Goal: Entertainment & Leisure: Consume media (video, audio)

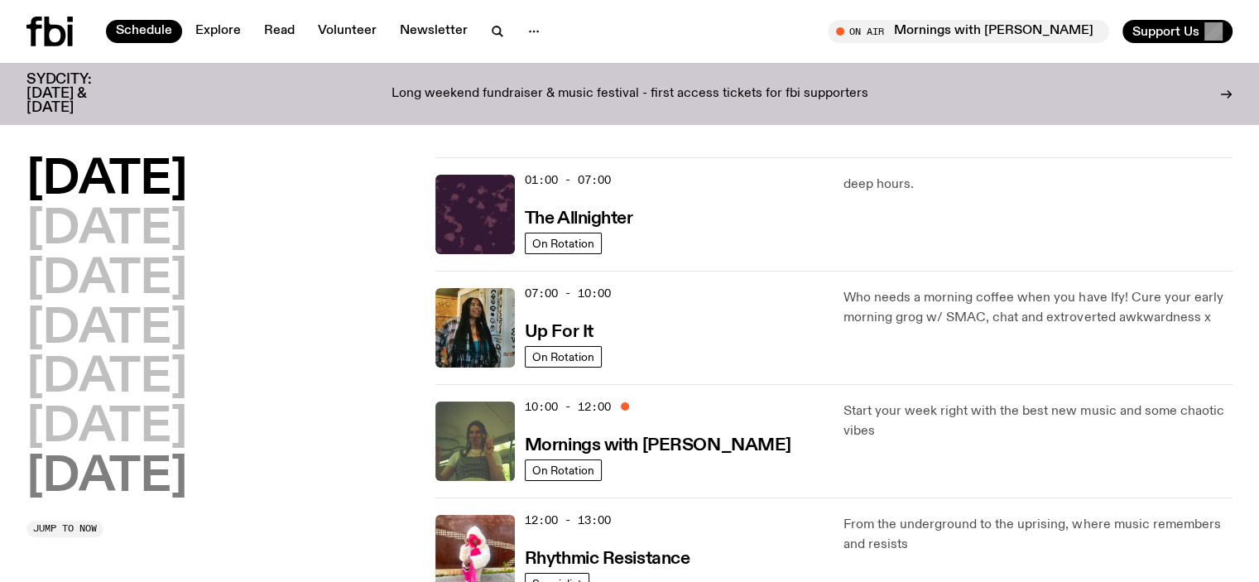
click at [142, 484] on h2 "[DATE]" at bounding box center [106, 477] width 161 height 46
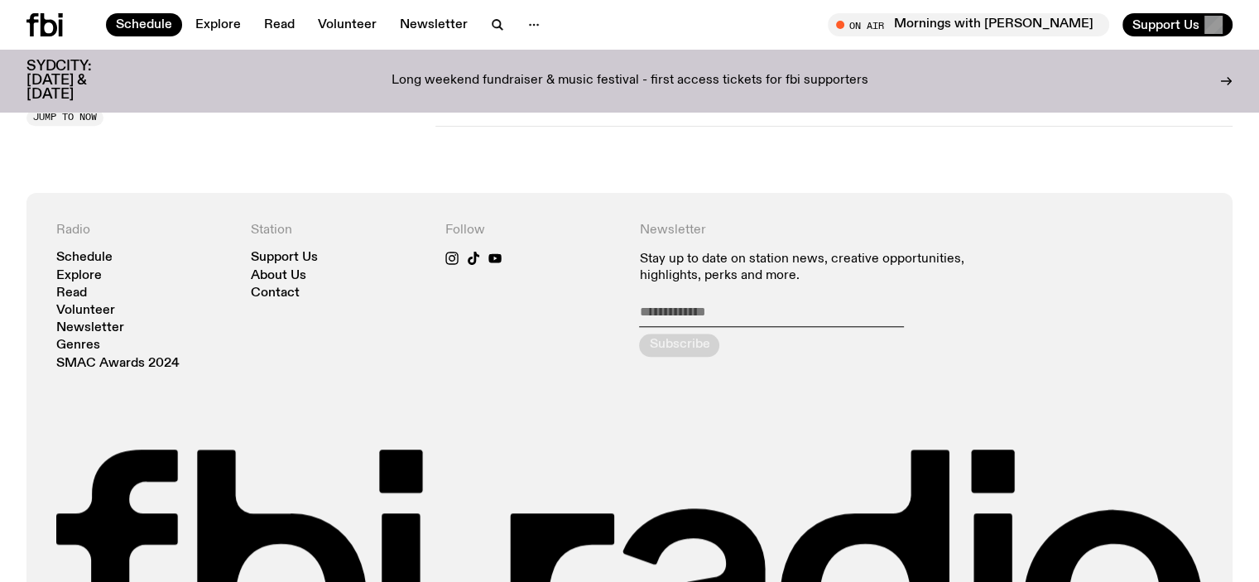
scroll to position [1288, 0]
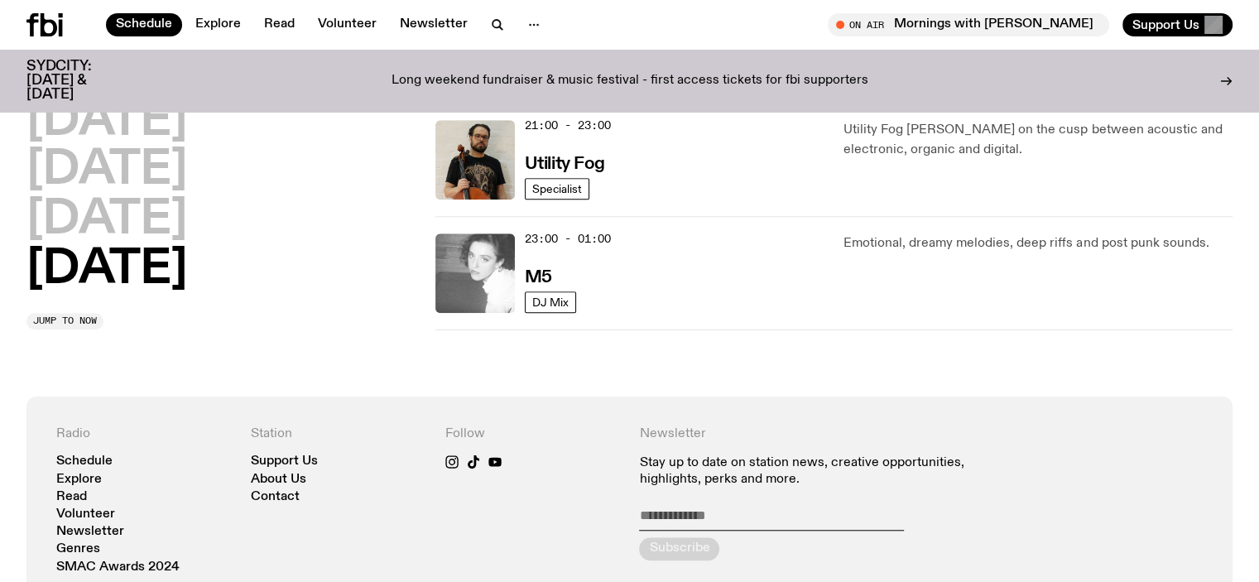
click at [504, 264] on img at bounding box center [474, 272] width 79 height 79
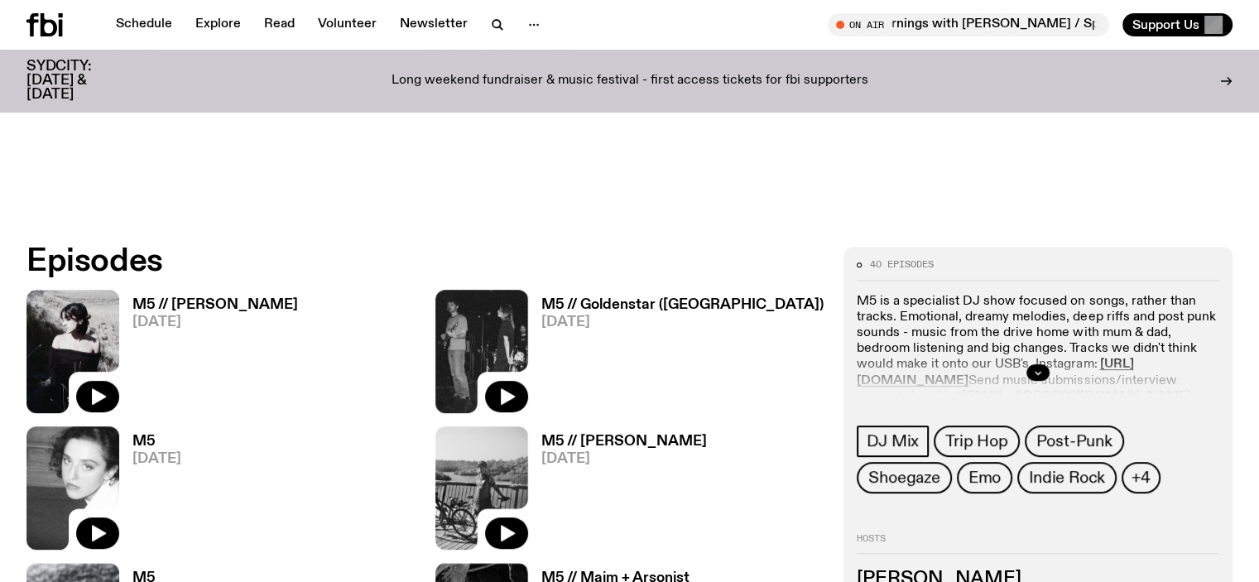
scroll to position [735, 0]
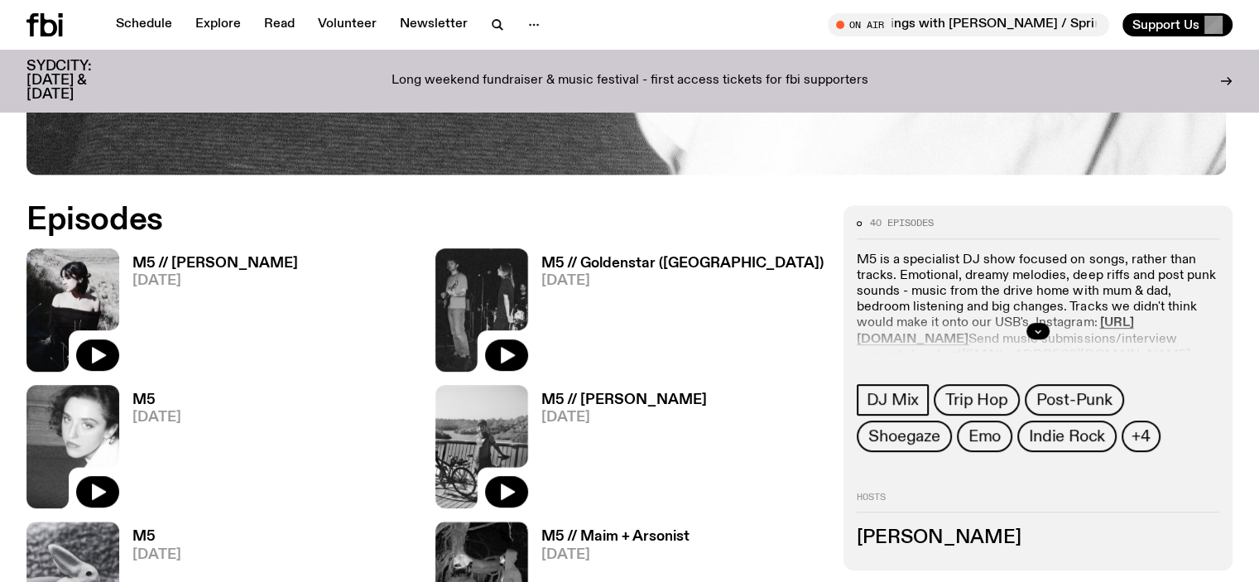
click at [182, 258] on h3 "M5 // [PERSON_NAME]" at bounding box center [214, 264] width 165 height 14
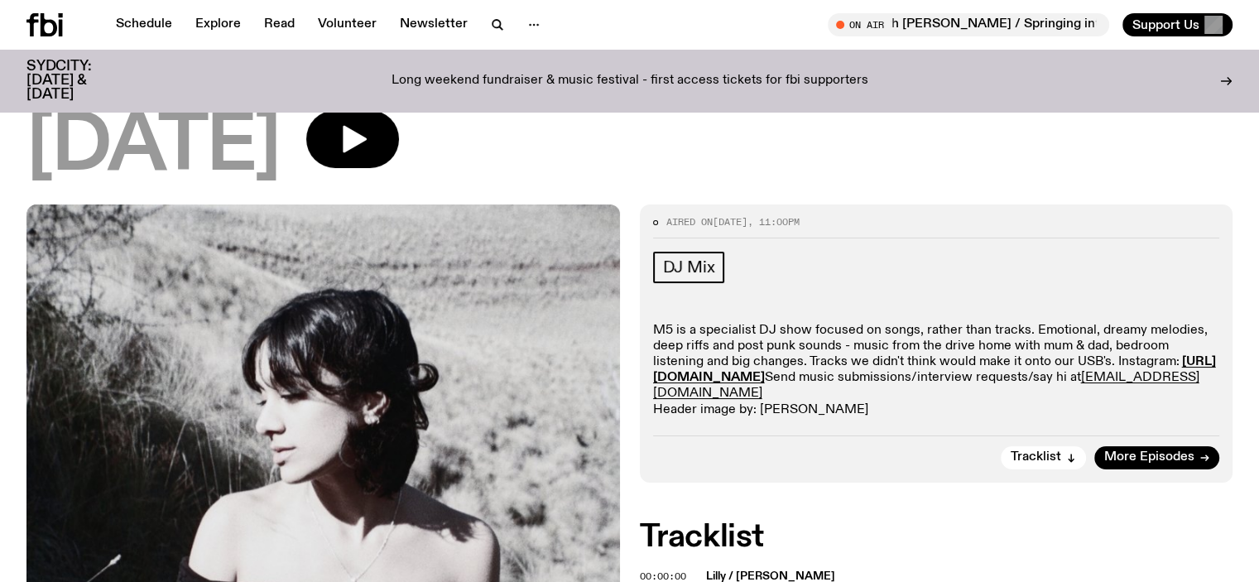
scroll to position [74, 0]
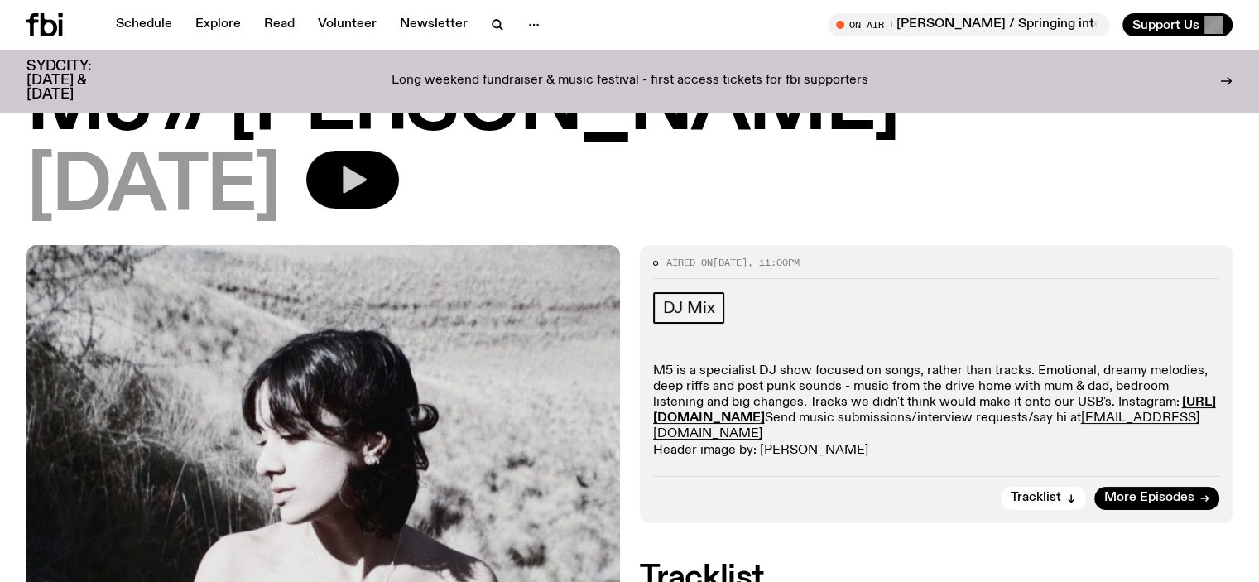
click at [369, 182] on icon "button" at bounding box center [352, 179] width 33 height 33
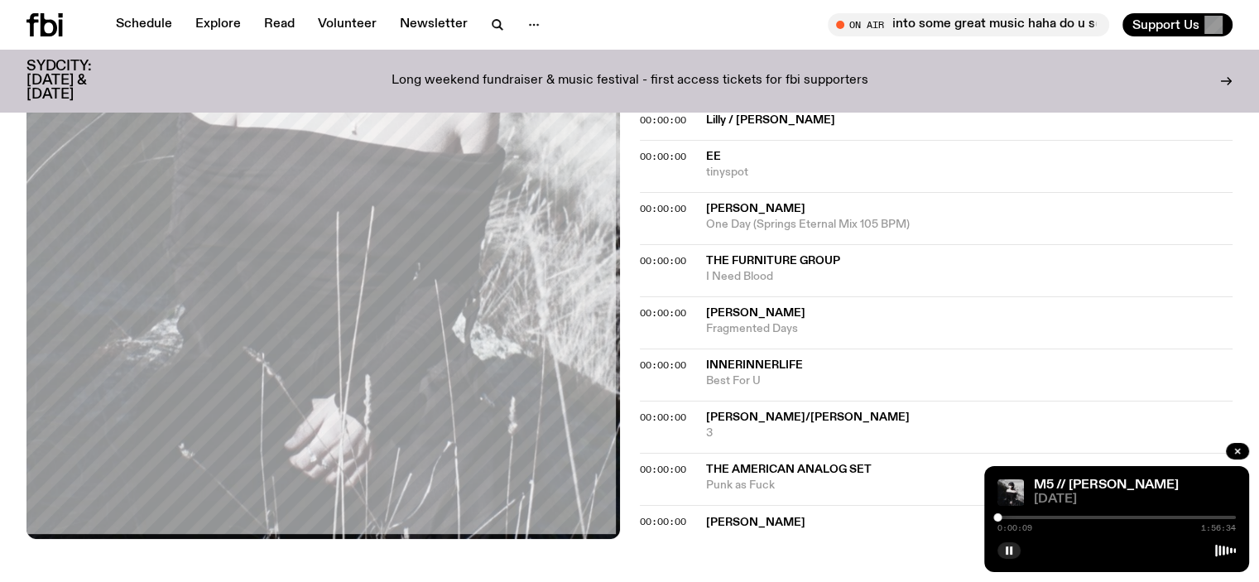
scroll to position [736, 0]
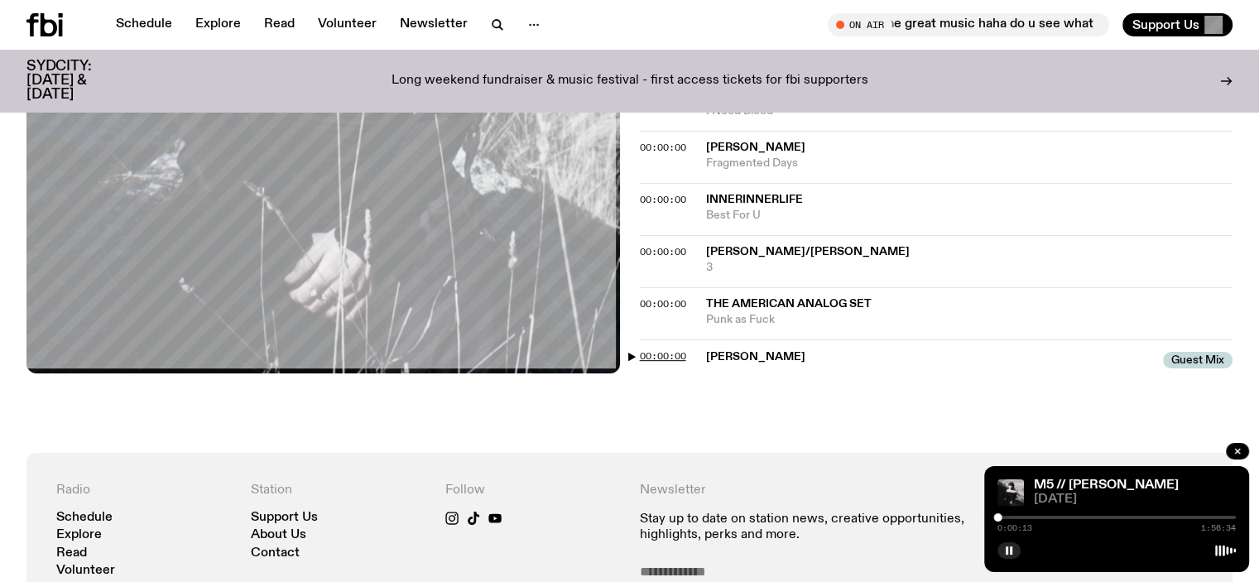
click at [652, 353] on span "00:00:00" at bounding box center [663, 355] width 46 height 13
click at [669, 351] on span "00:00:00" at bounding box center [663, 355] width 46 height 13
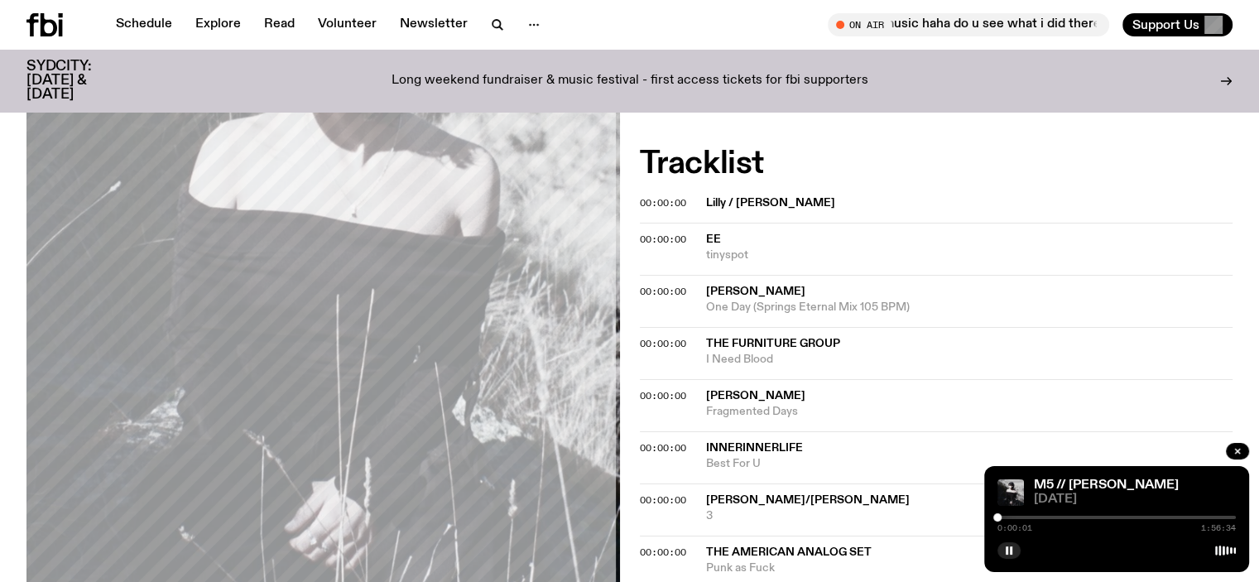
scroll to position [571, 0]
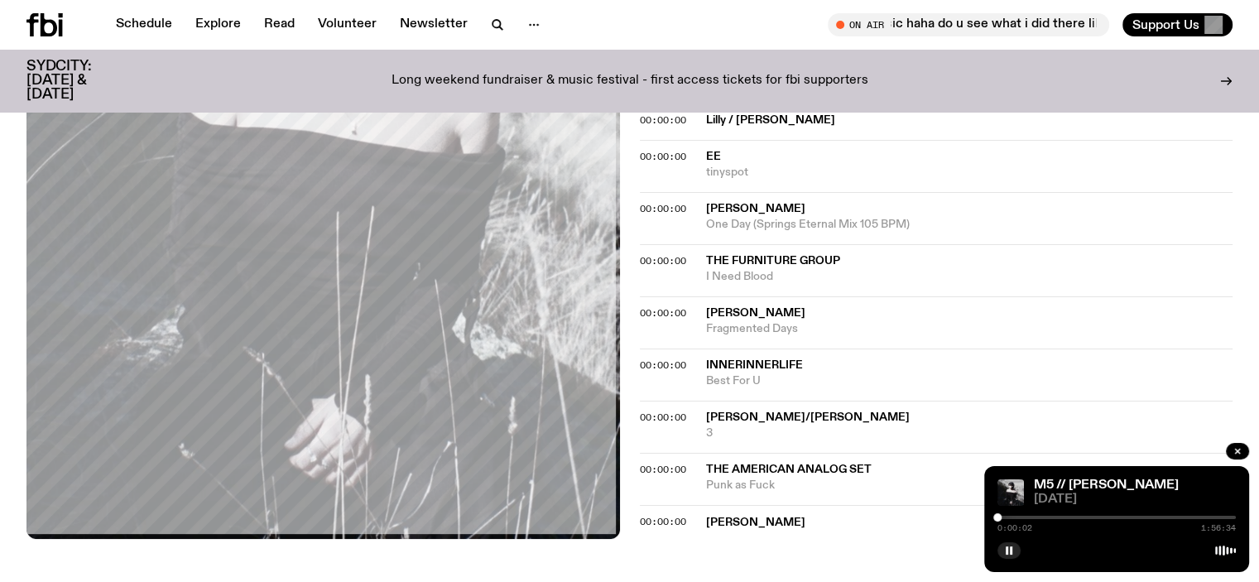
click at [1002, 516] on div at bounding box center [1116, 517] width 238 height 3
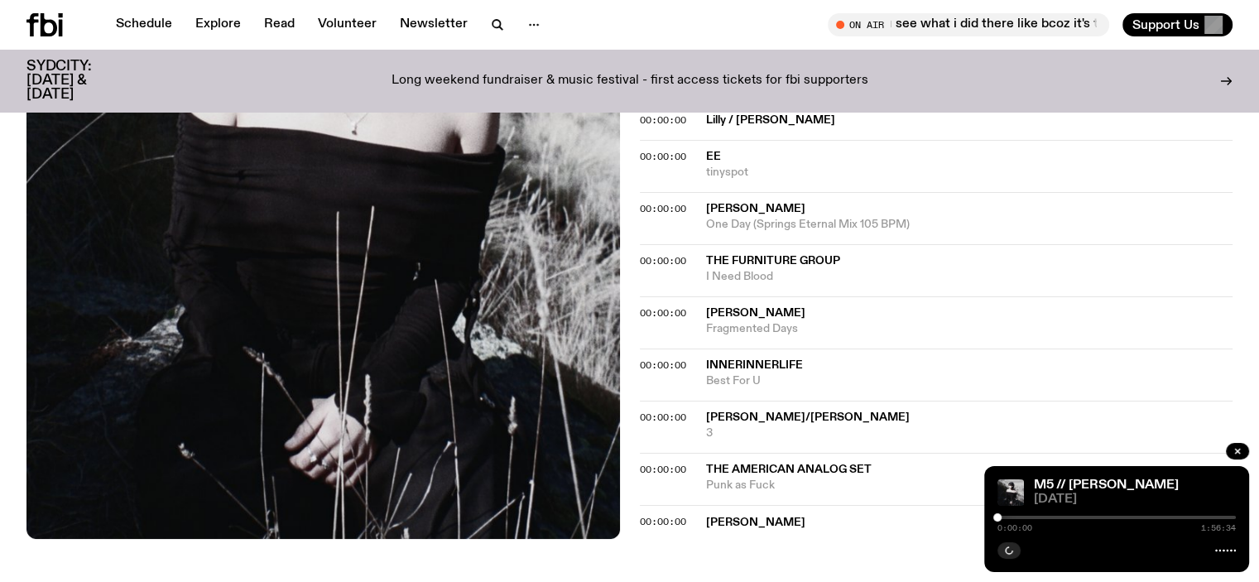
drag, startPoint x: 1000, startPoint y: 519, endPoint x: 982, endPoint y: 519, distance: 17.4
click at [982, 519] on div "Schedule Explore Read Volunteer Newsletter About Us Contact Champions of emergi…" at bounding box center [629, 323] width 1259 height 1789
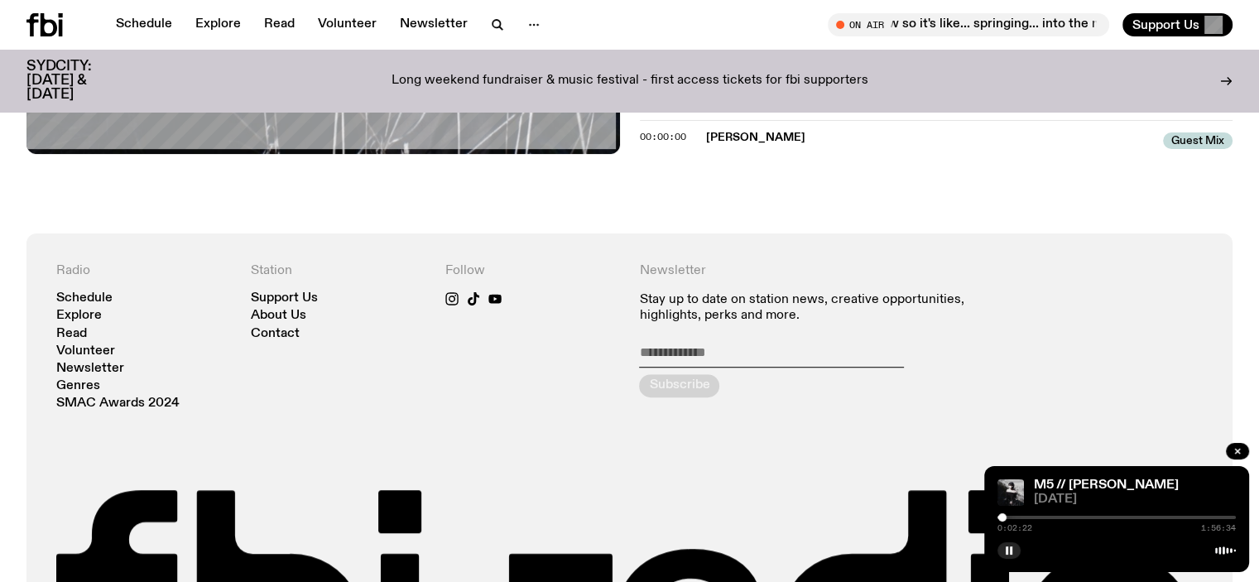
scroll to position [985, 0]
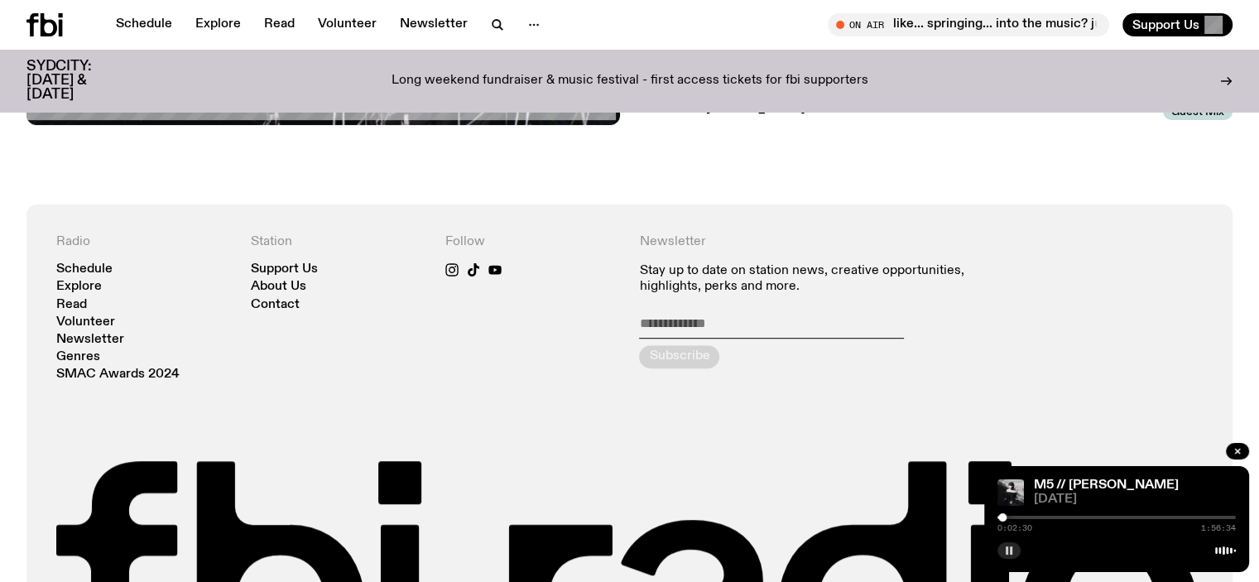
click at [1005, 544] on button "button" at bounding box center [1008, 550] width 23 height 17
